Goal: Task Accomplishment & Management: Use online tool/utility

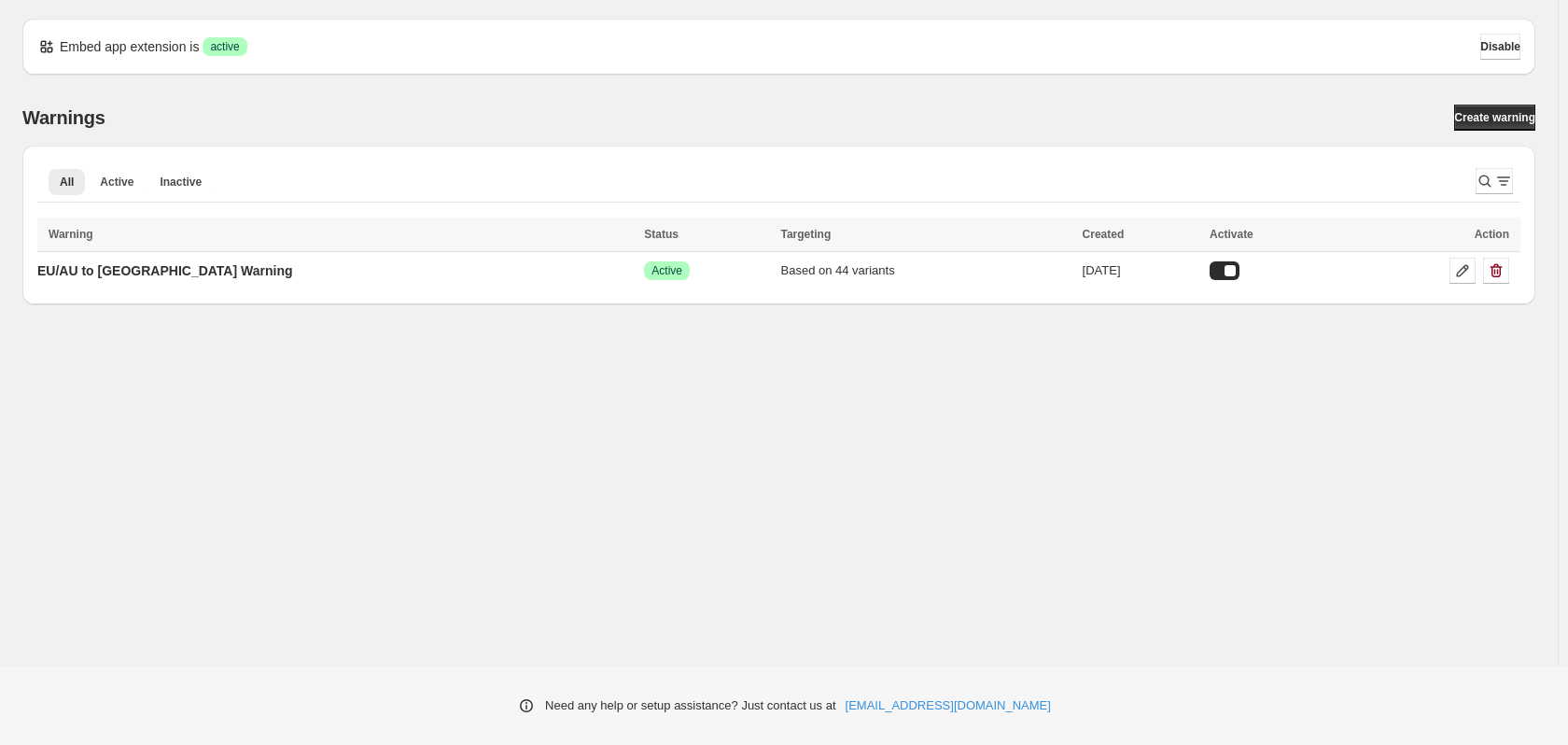
click at [1116, 375] on div "Embed app extension is Success active Disable Warnings Create warning All Activ…" at bounding box center [779, 332] width 1559 height 666
click at [1459, 266] on icon at bounding box center [1463, 271] width 19 height 19
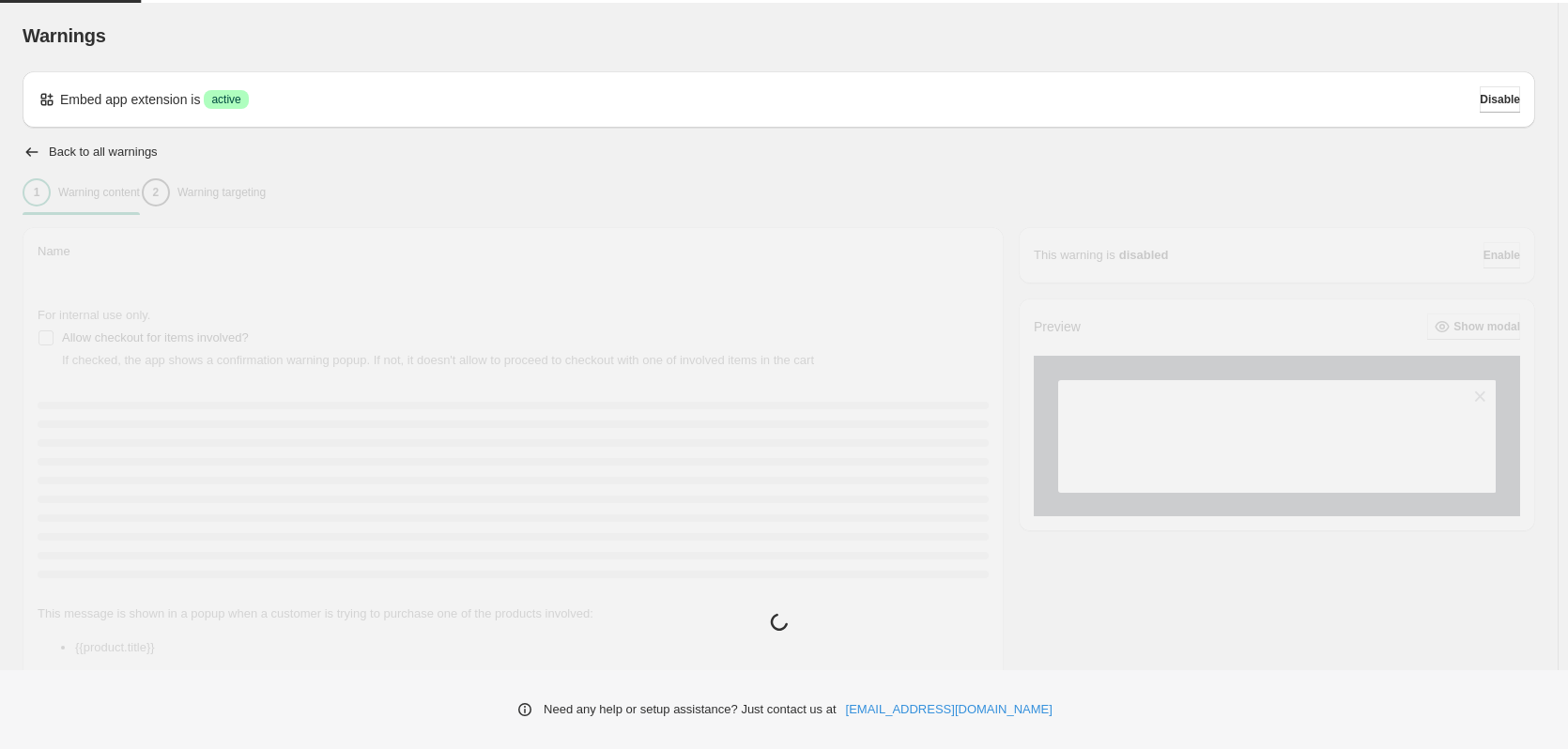
type input "**********"
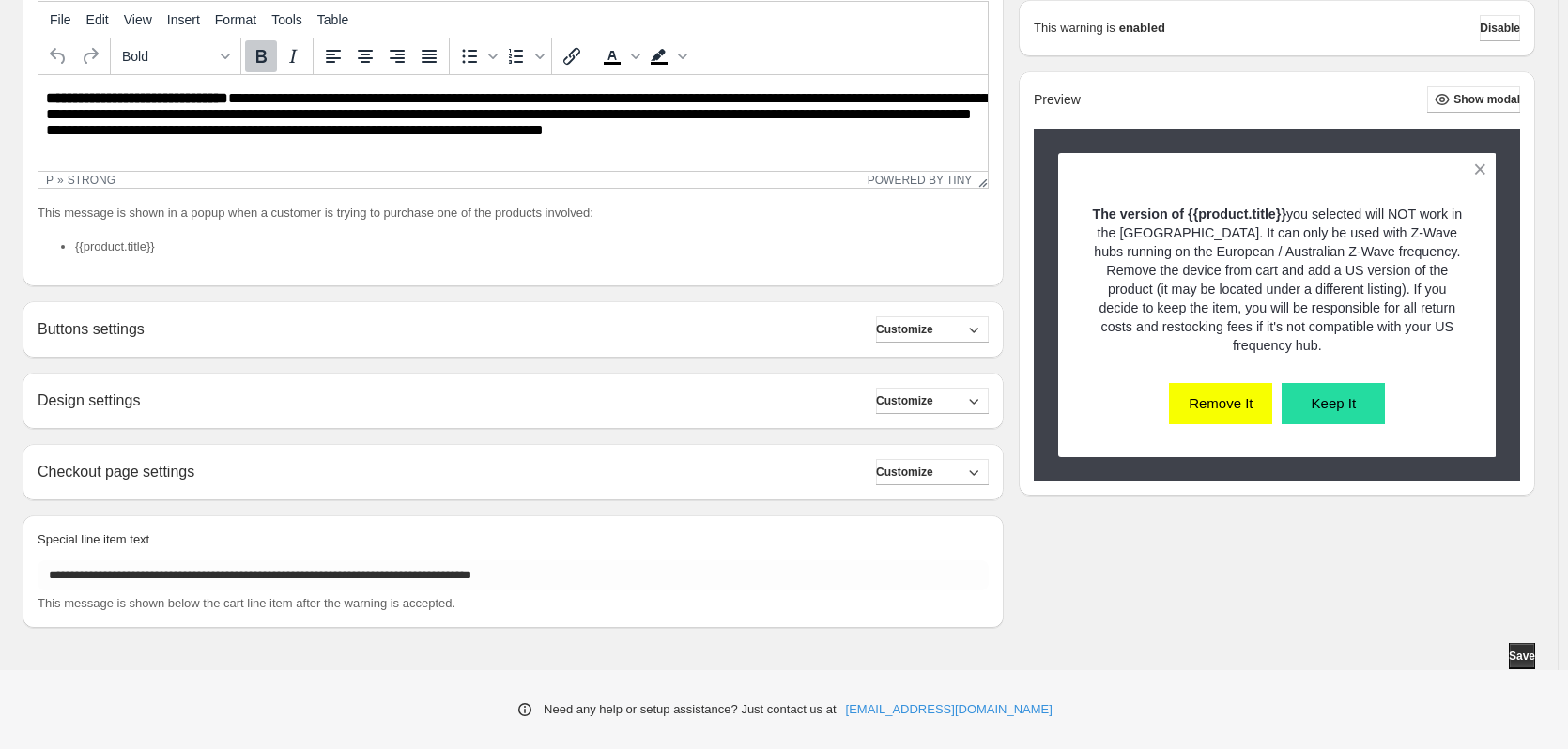
scroll to position [120, 0]
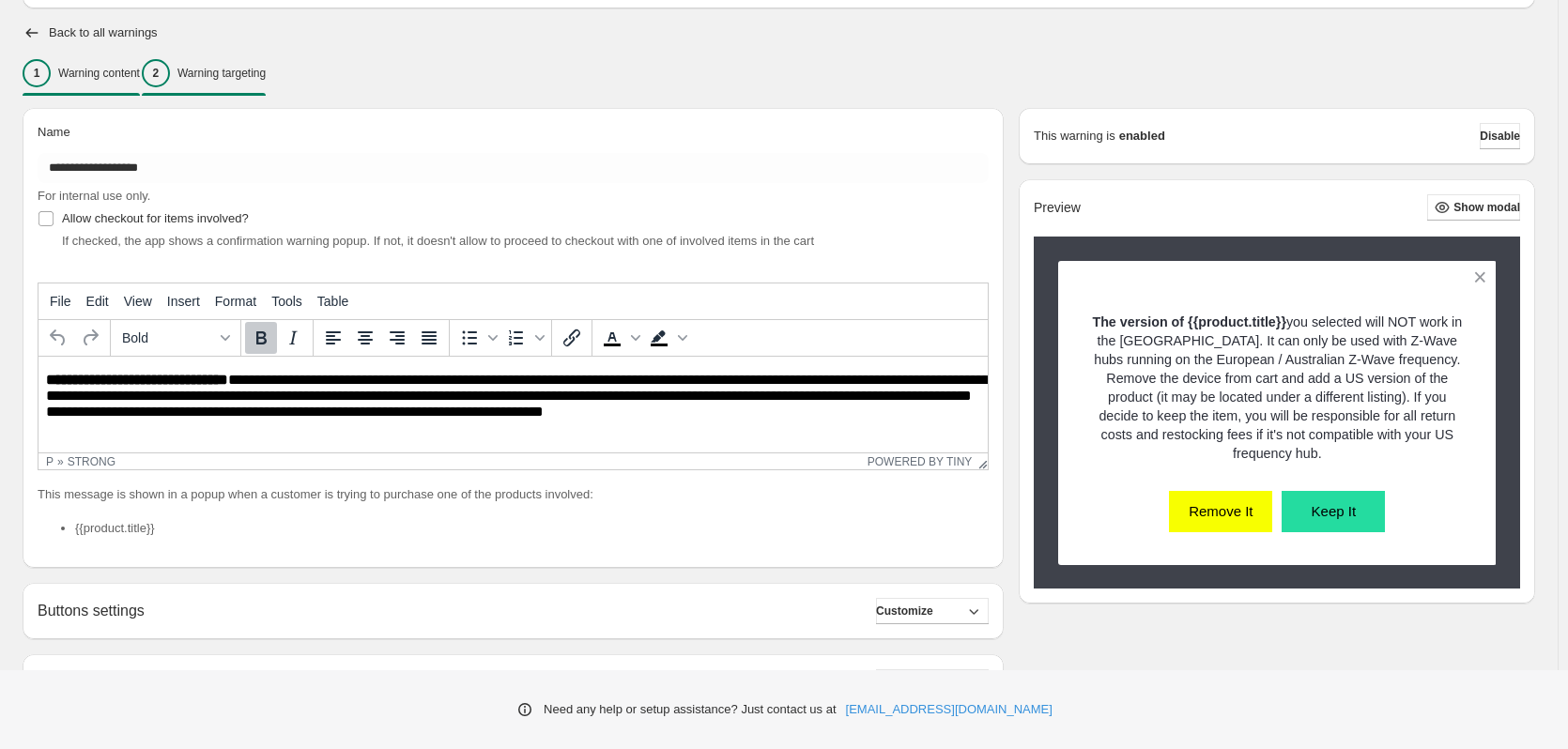
click at [264, 74] on p "Warning targeting" at bounding box center [221, 73] width 88 height 15
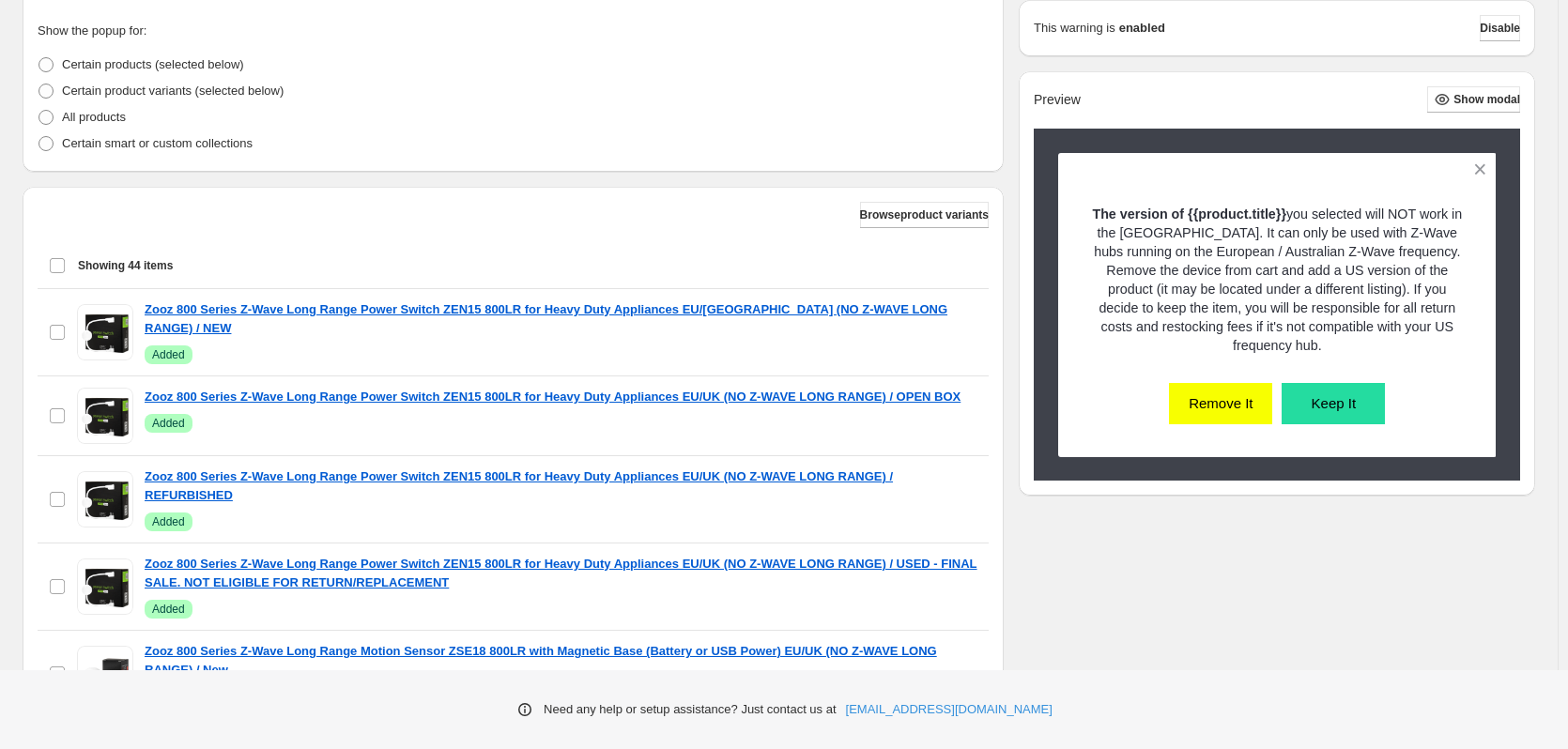
scroll to position [476, 0]
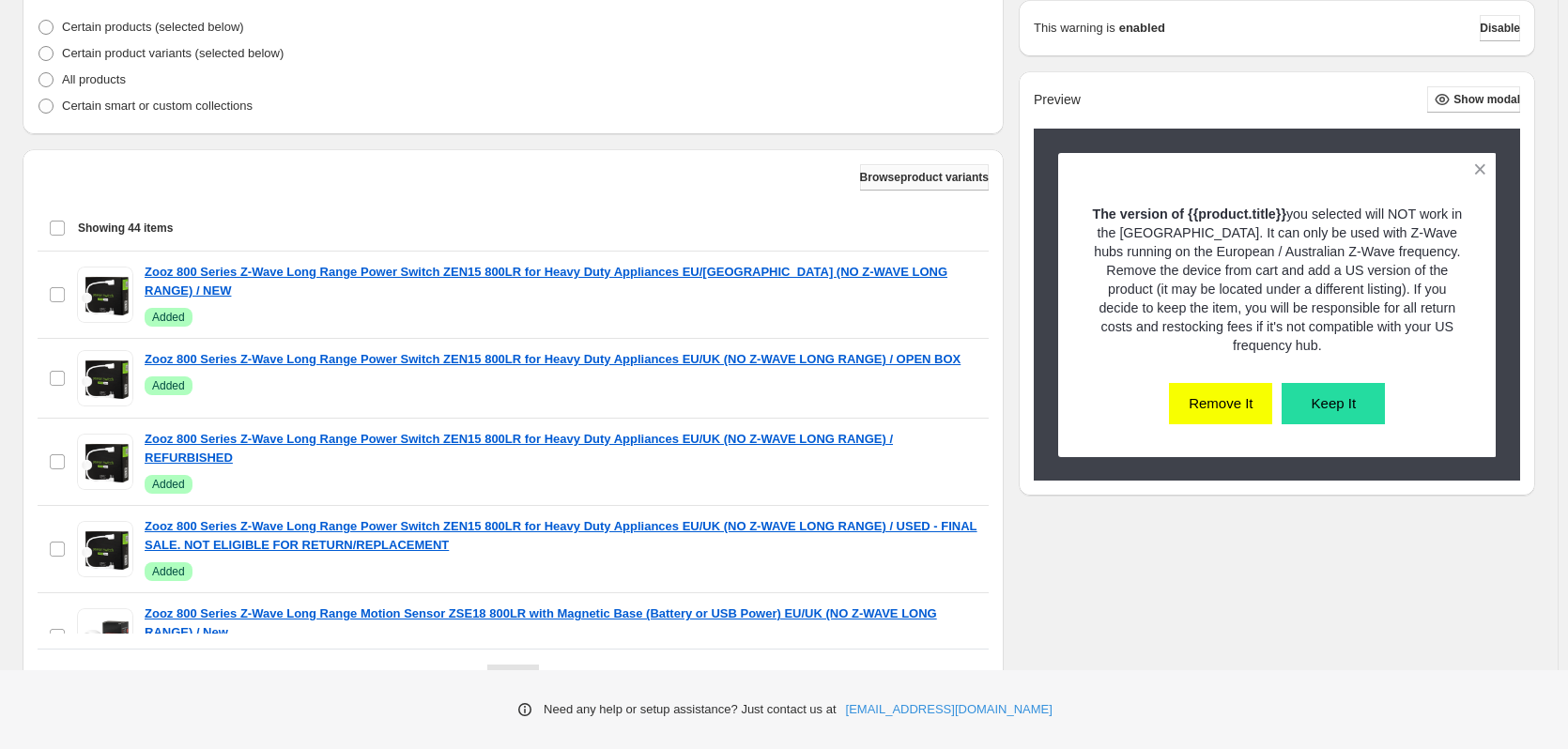
click at [897, 178] on span "Browse product variants" at bounding box center [923, 178] width 128 height 15
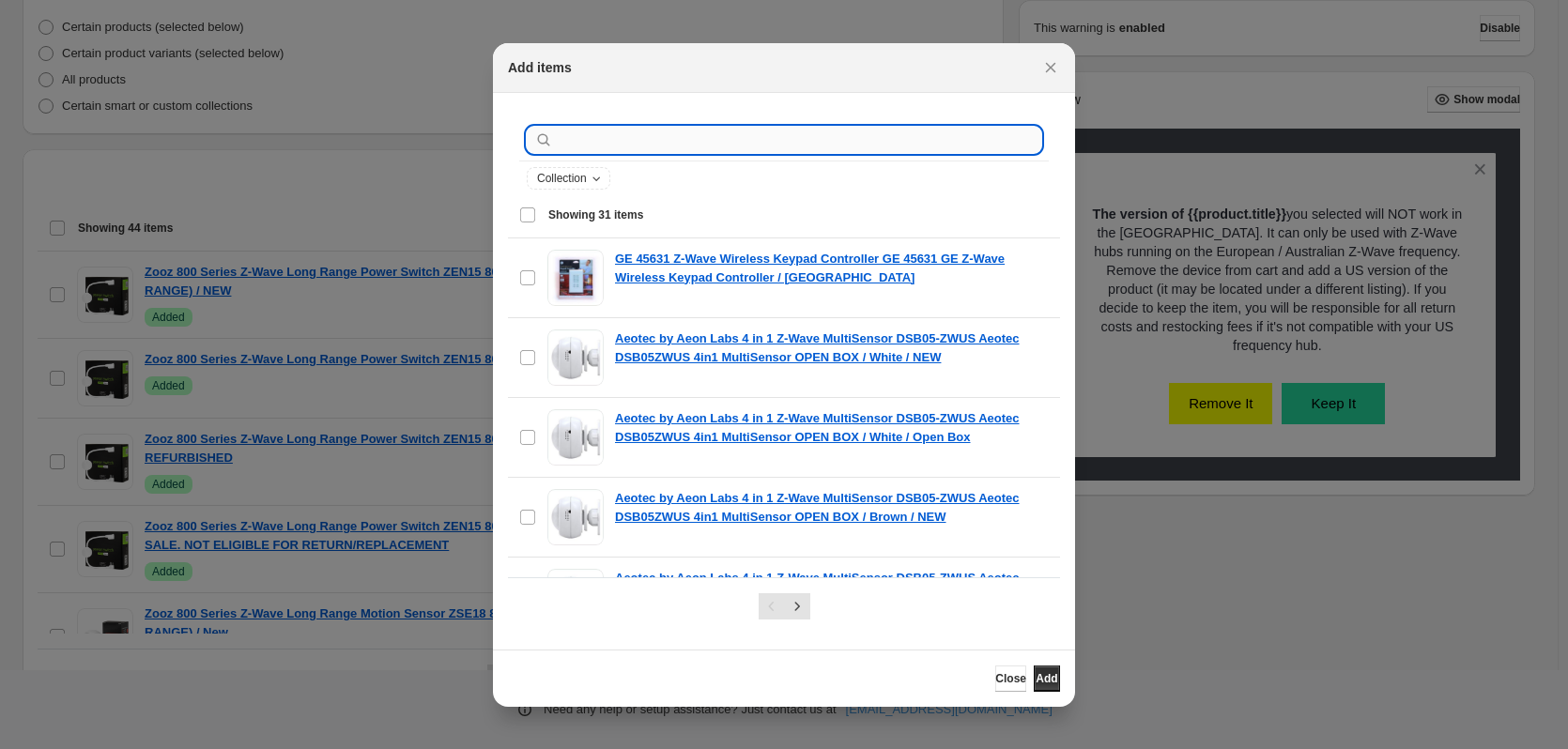
click at [690, 136] on input ":r1e:" at bounding box center [799, 140] width 484 height 27
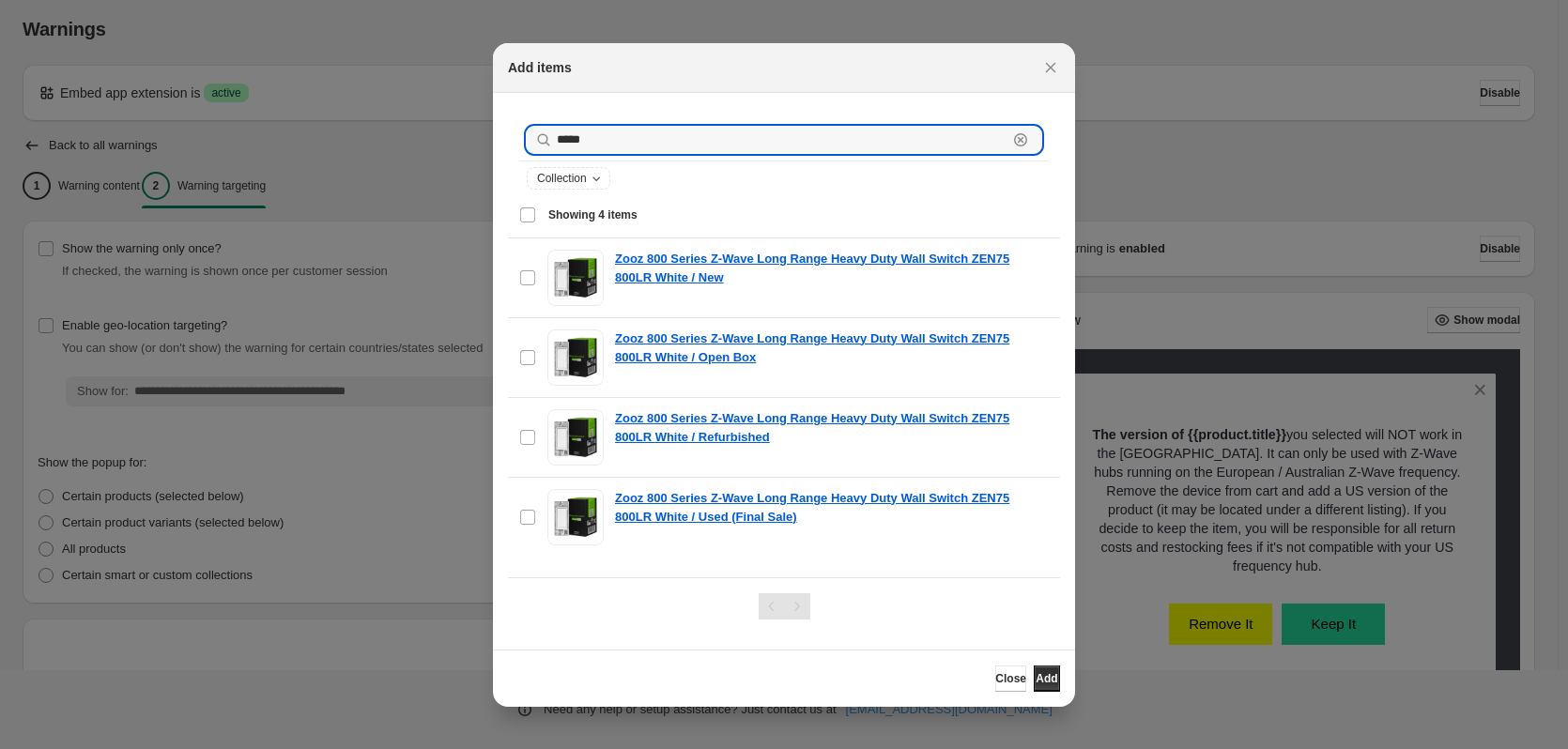
scroll to position [0, 0]
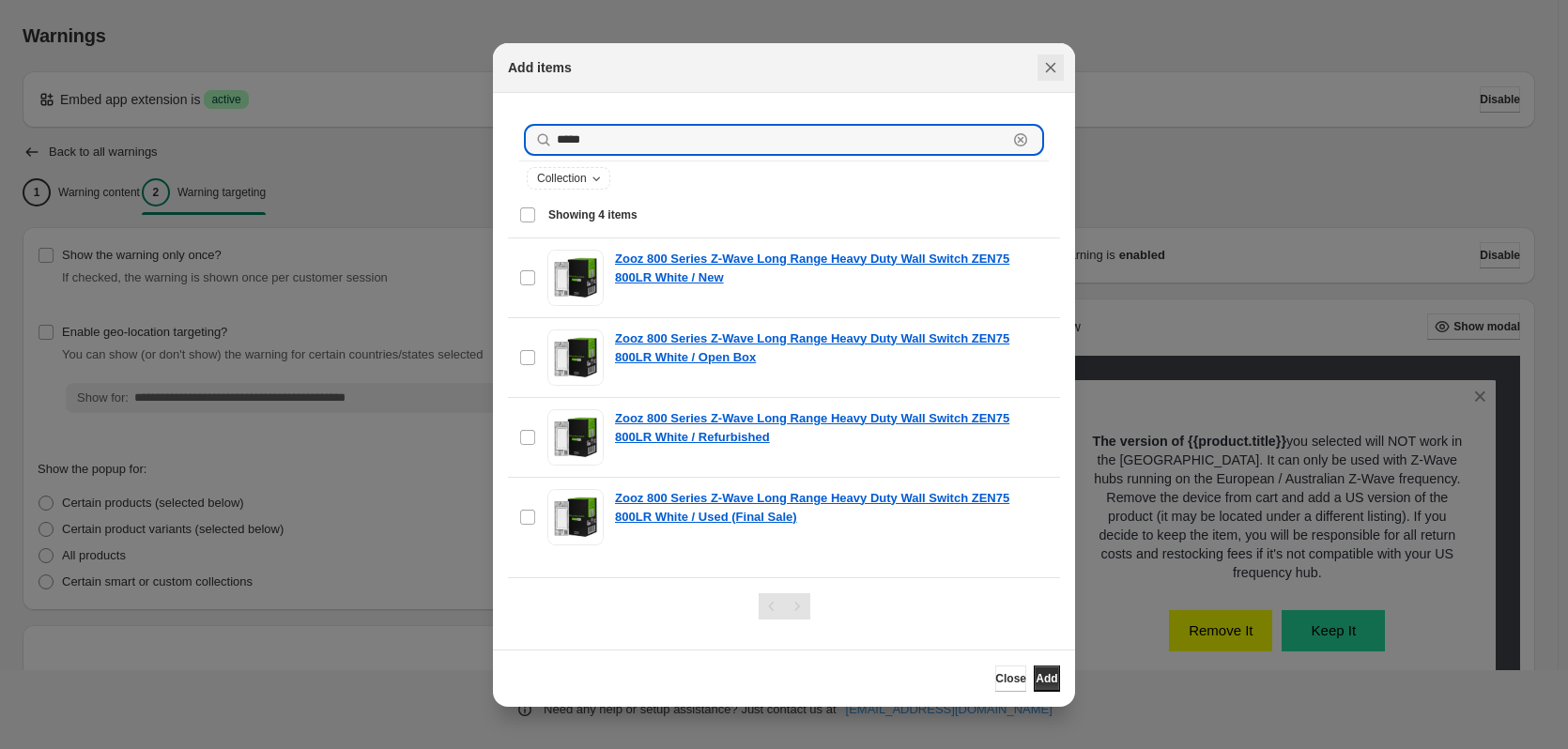
type input "*****"
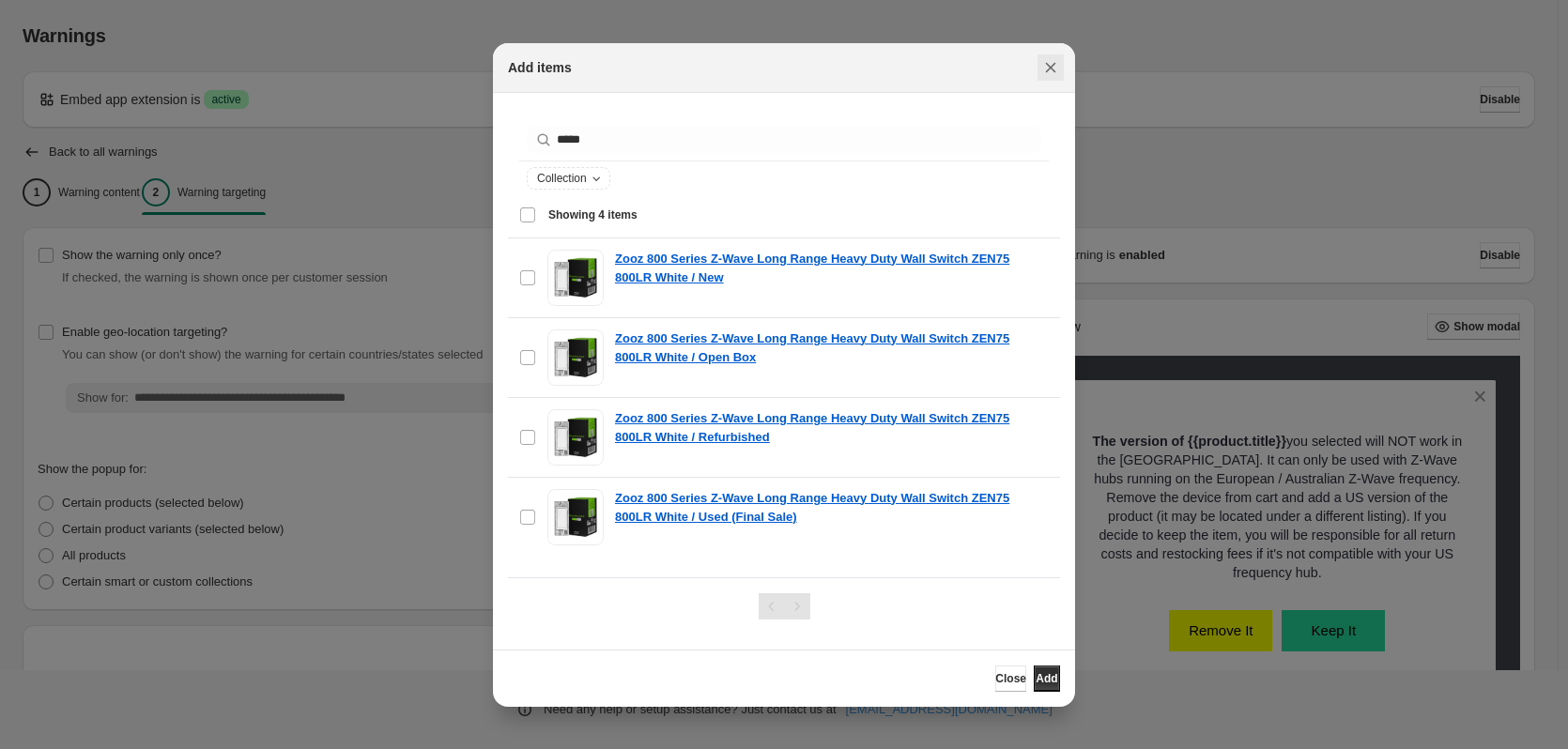
click at [1062, 66] on button "Close" at bounding box center [1050, 67] width 27 height 27
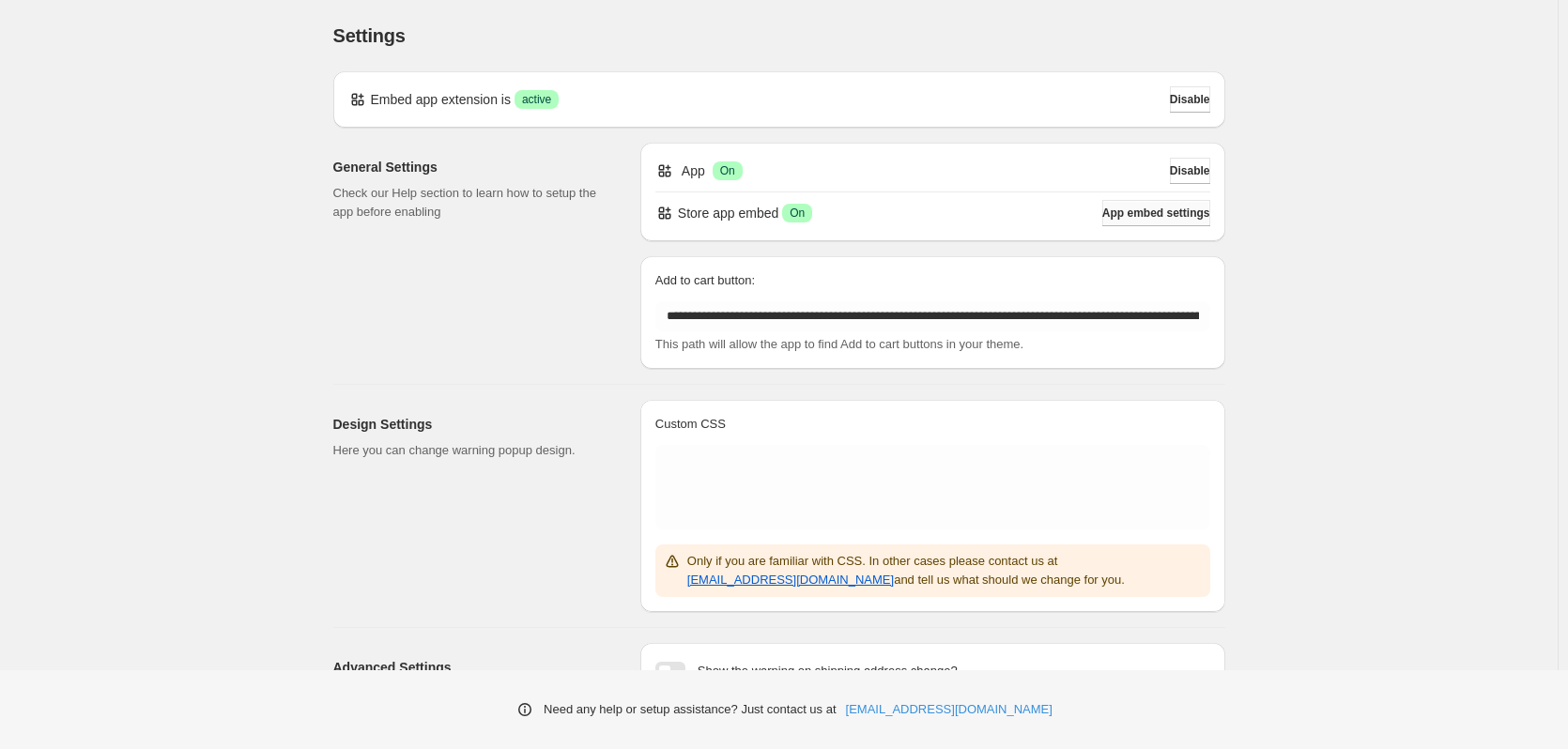
click at [1108, 215] on span "App embed settings" at bounding box center [1156, 213] width 108 height 15
click at [332, 587] on div "Design Settings Here you can change warning popup design. Custom CSS Only if yo…" at bounding box center [771, 497] width 907 height 227
